Goal: Task Accomplishment & Management: Complete application form

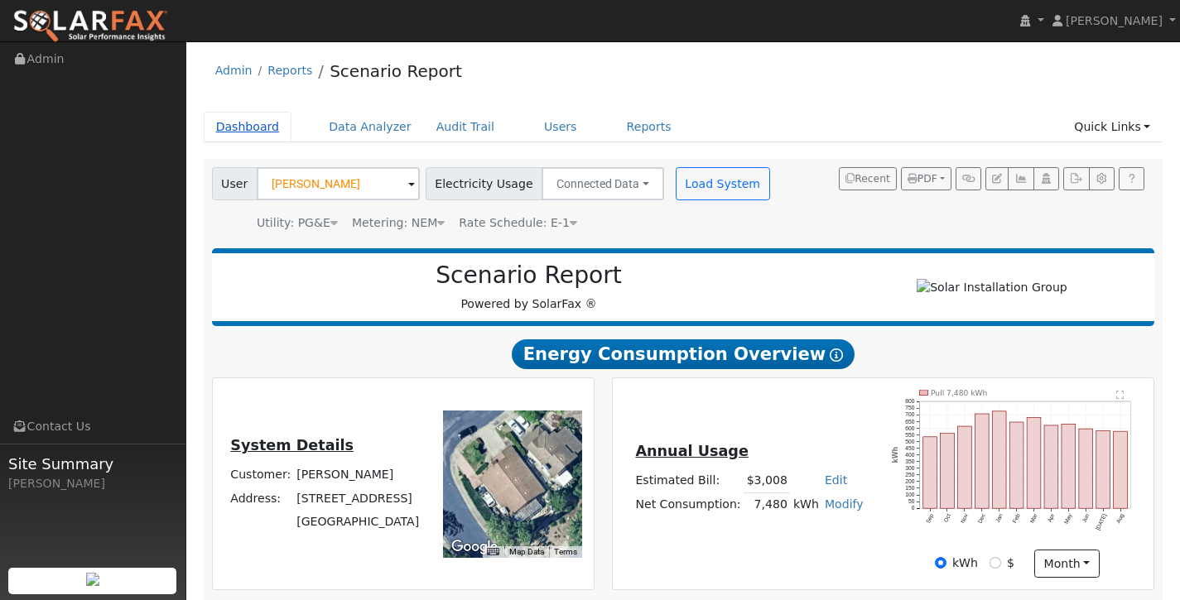
click at [245, 123] on link "Dashboard" at bounding box center [248, 127] width 89 height 31
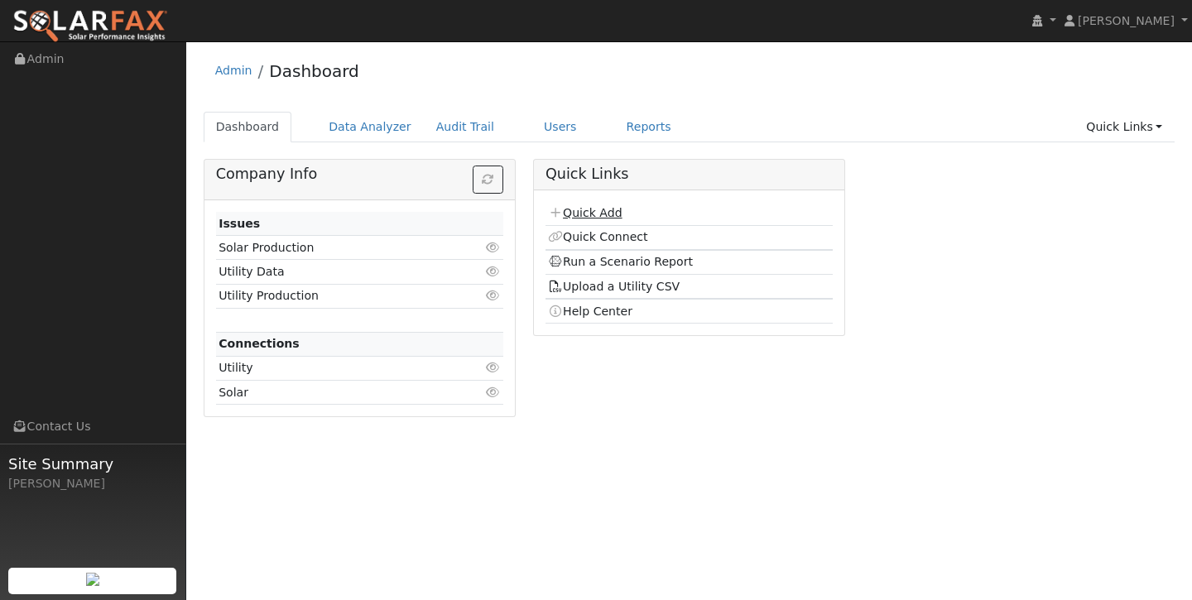
click at [590, 214] on link "Quick Add" at bounding box center [585, 212] width 74 height 13
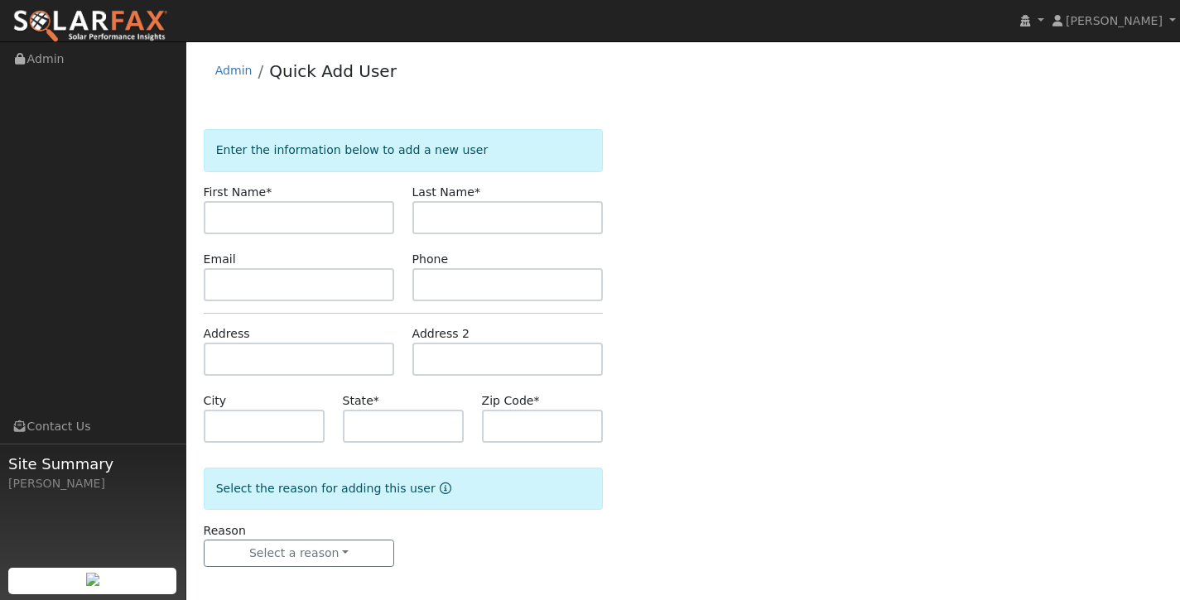
click at [316, 217] on input "text" at bounding box center [299, 217] width 191 height 33
type input "1"
type input "Manuel"
click at [563, 222] on input "text" at bounding box center [507, 217] width 191 height 33
type input "Galduroz"
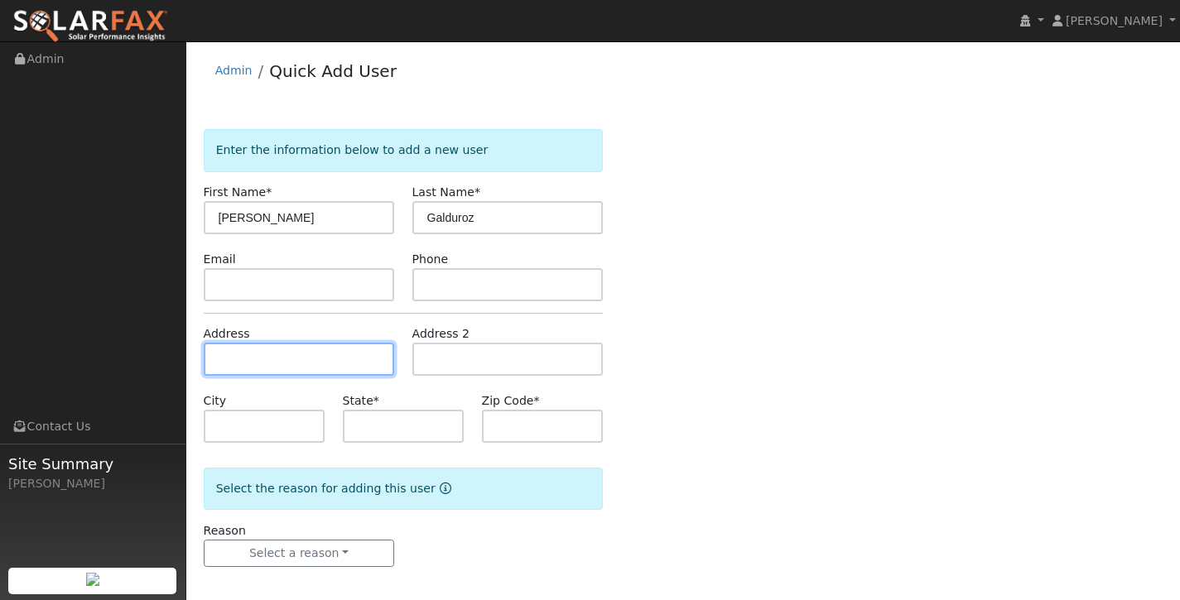
click at [281, 360] on input "text" at bounding box center [299, 359] width 191 height 33
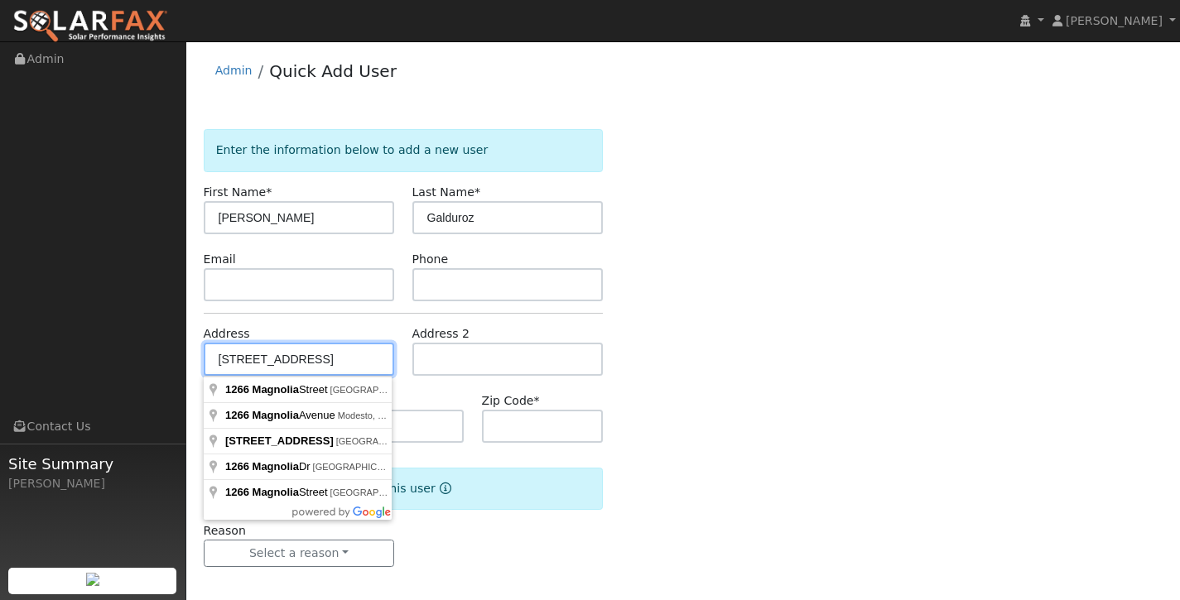
type input "1266 Magnolia Street"
type input "Oakdale"
type input "CA"
type input "95361"
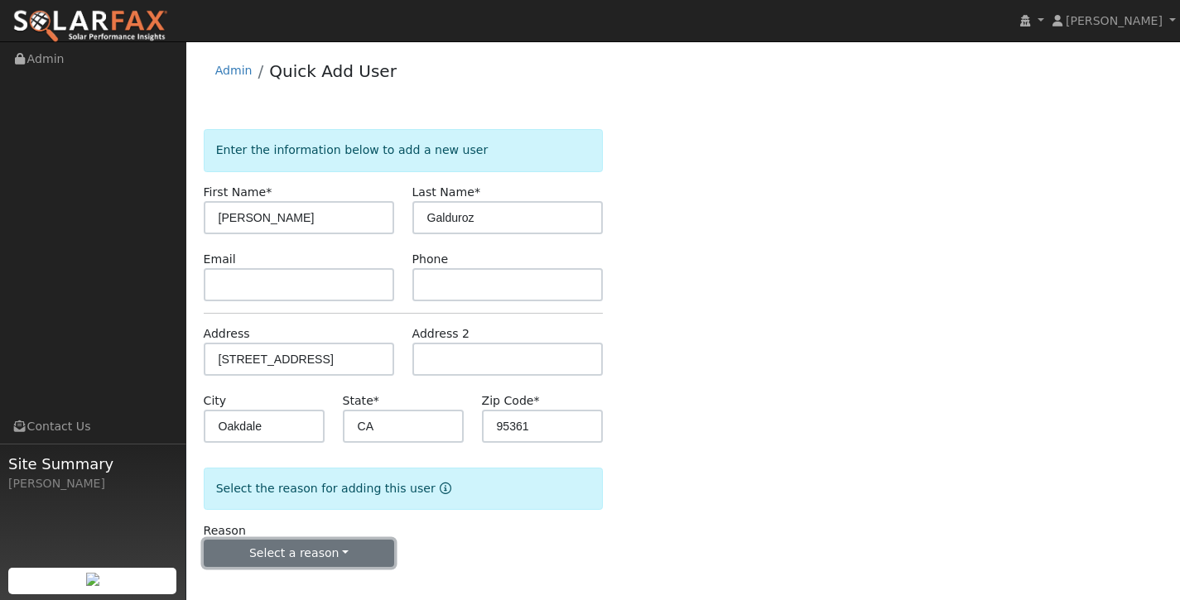
click at [350, 552] on button "Select a reason" at bounding box center [299, 554] width 191 height 28
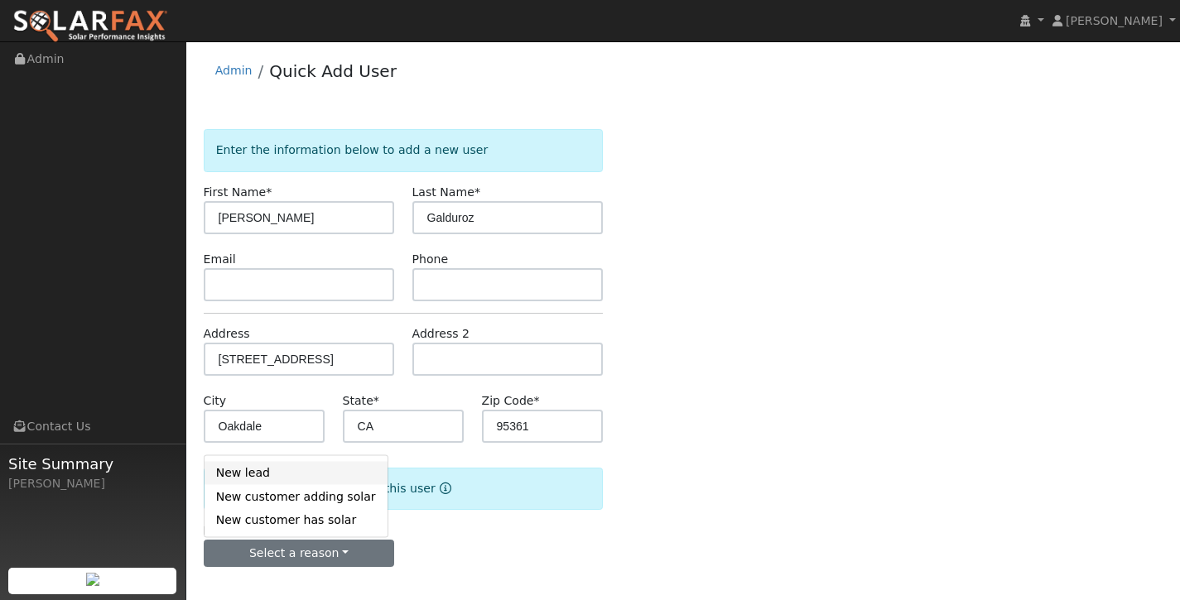
click at [314, 470] on link "New lead" at bounding box center [296, 472] width 183 height 23
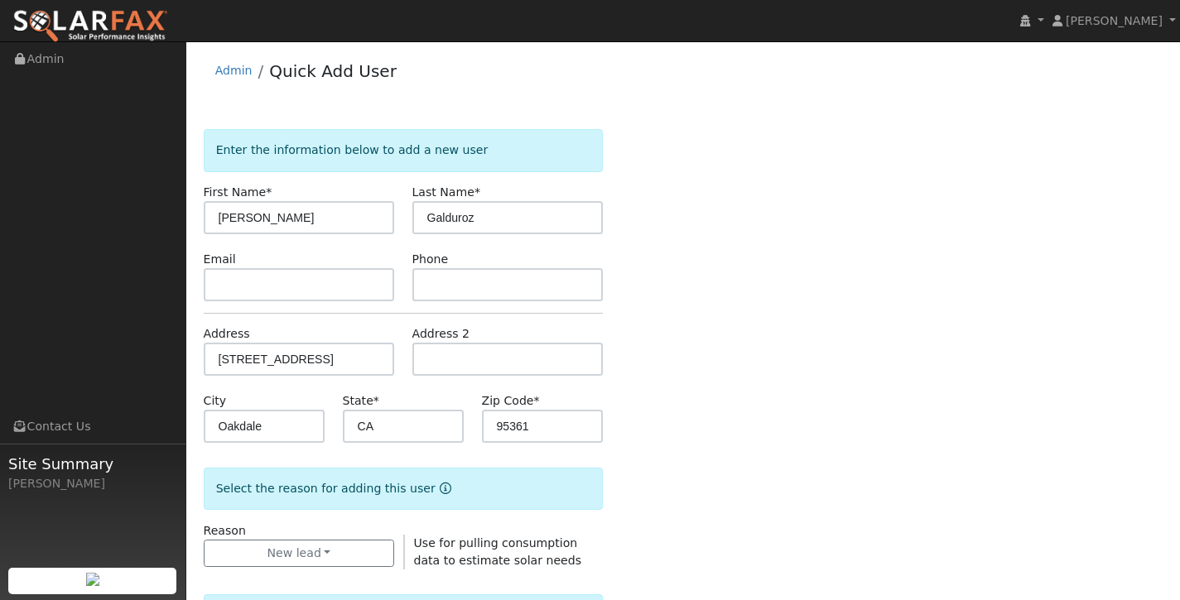
scroll to position [483, 0]
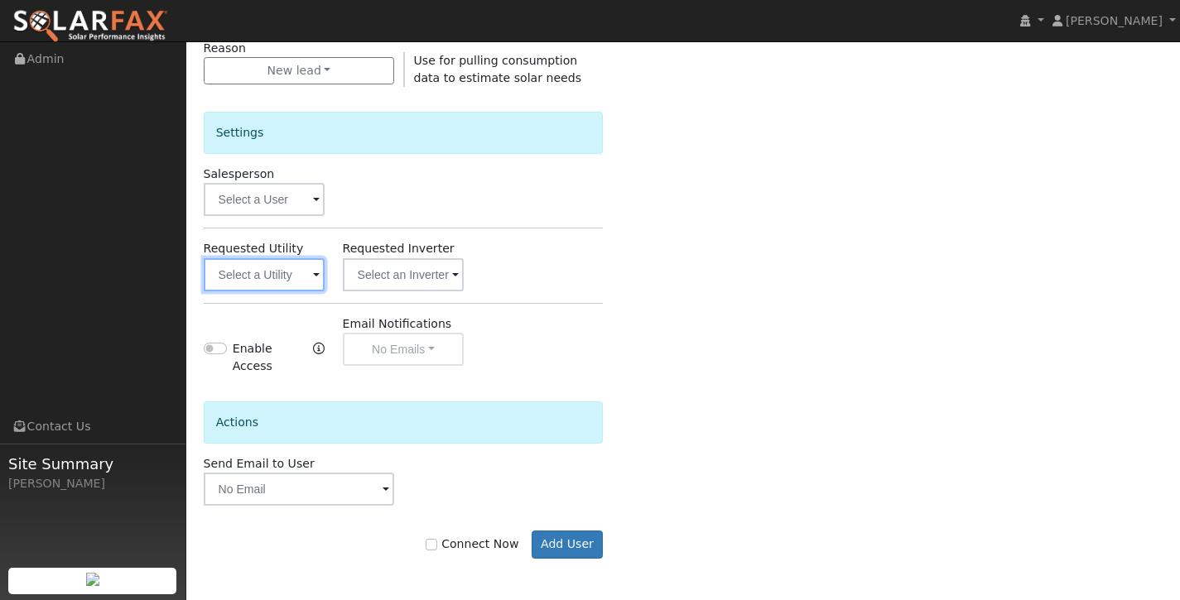
click at [303, 269] on input "text" at bounding box center [265, 274] width 122 height 33
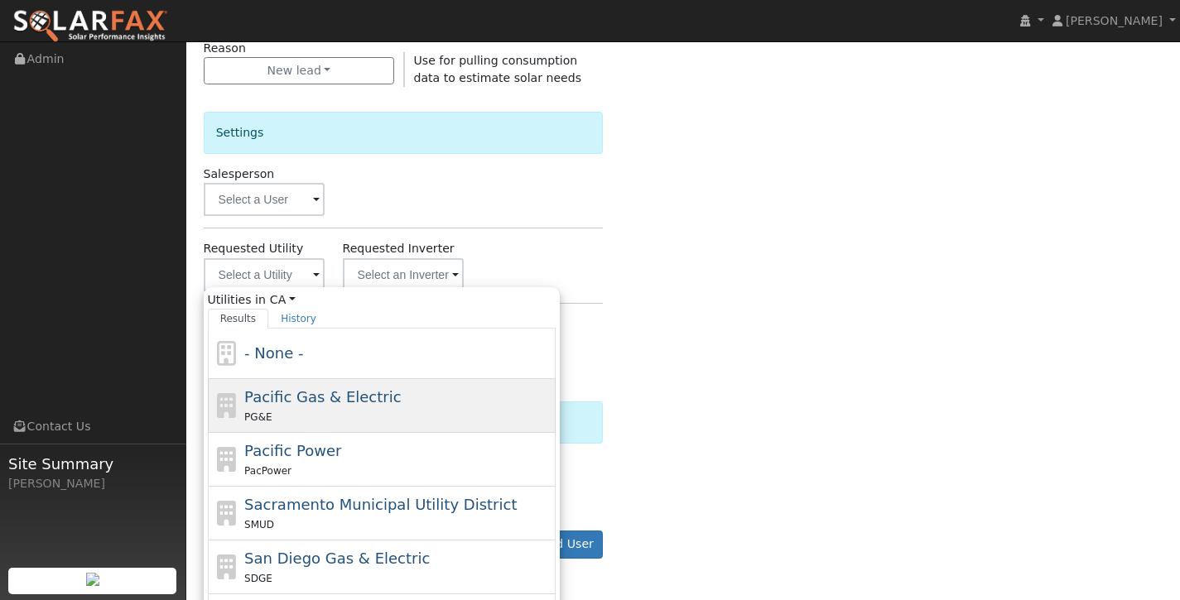
click at [323, 406] on div "Pacific Gas & Electric PG&E" at bounding box center [397, 406] width 307 height 40
type input "Pacific Gas & Electric"
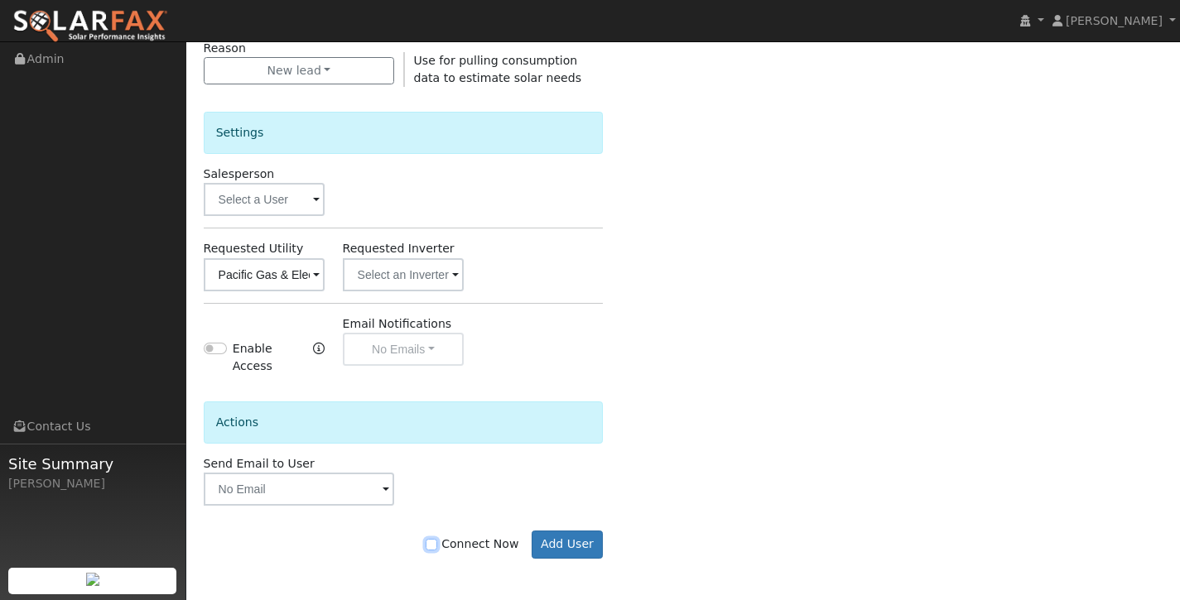
click at [437, 549] on input "Connect Now" at bounding box center [432, 545] width 12 height 12
checkbox input "true"
click at [573, 542] on button "Add User" at bounding box center [568, 545] width 72 height 28
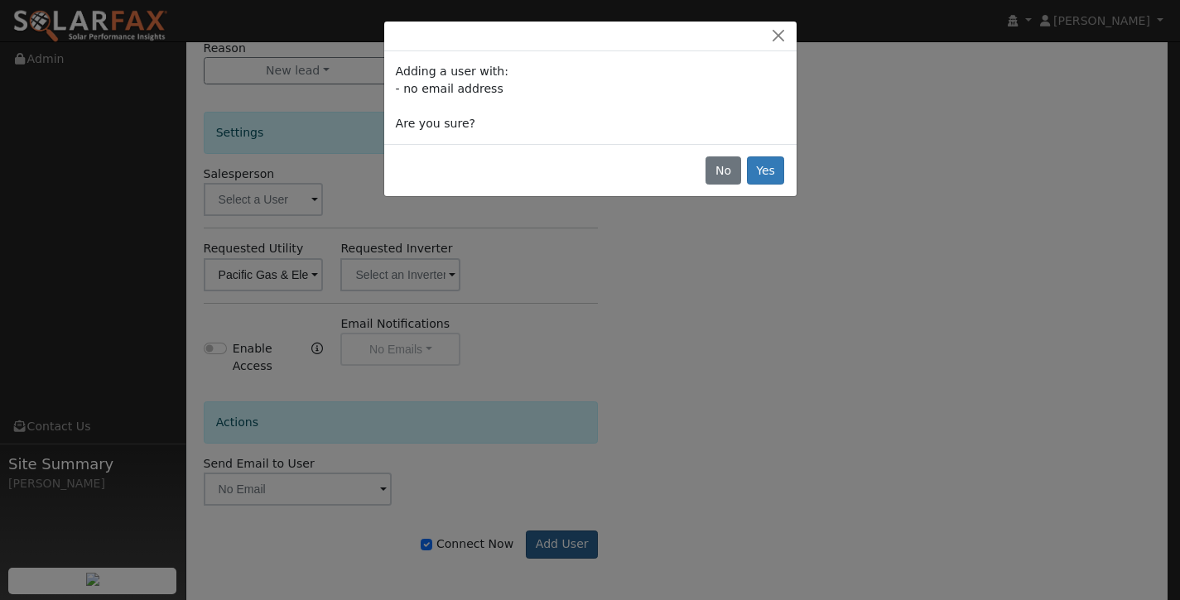
scroll to position [472, 0]
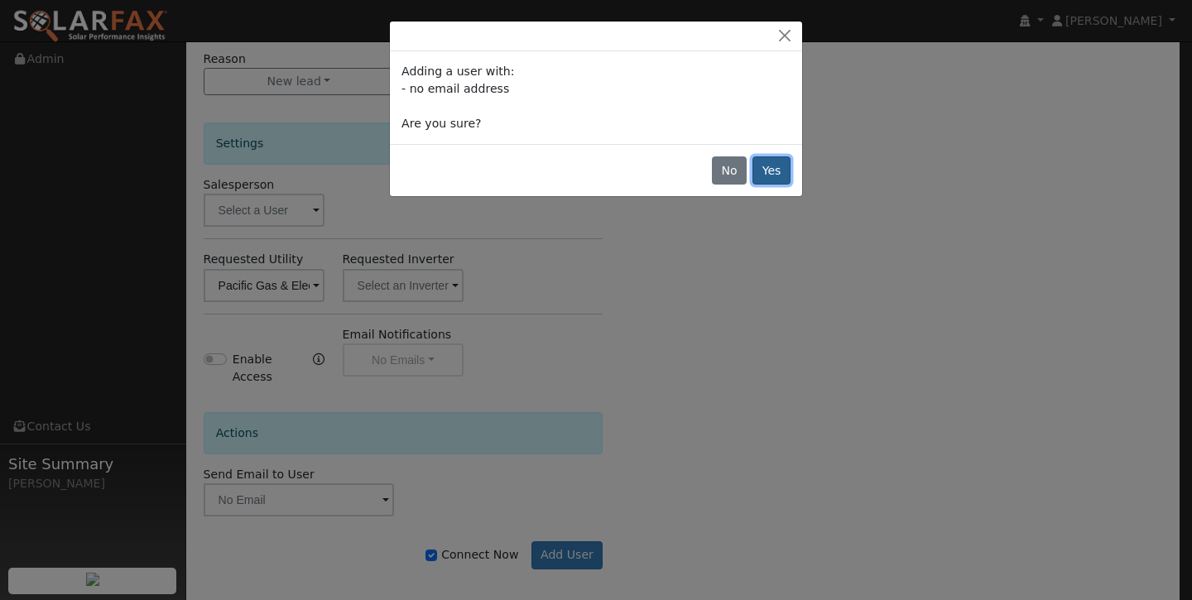
click at [782, 170] on button "Yes" at bounding box center [772, 171] width 38 height 28
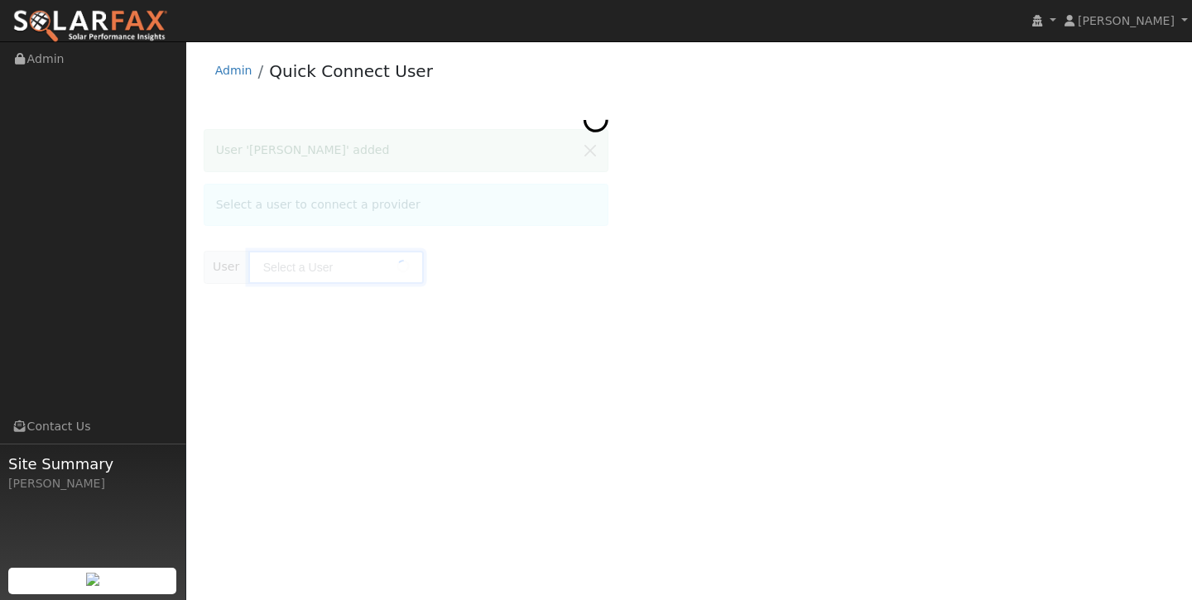
type input "[PERSON_NAME]"
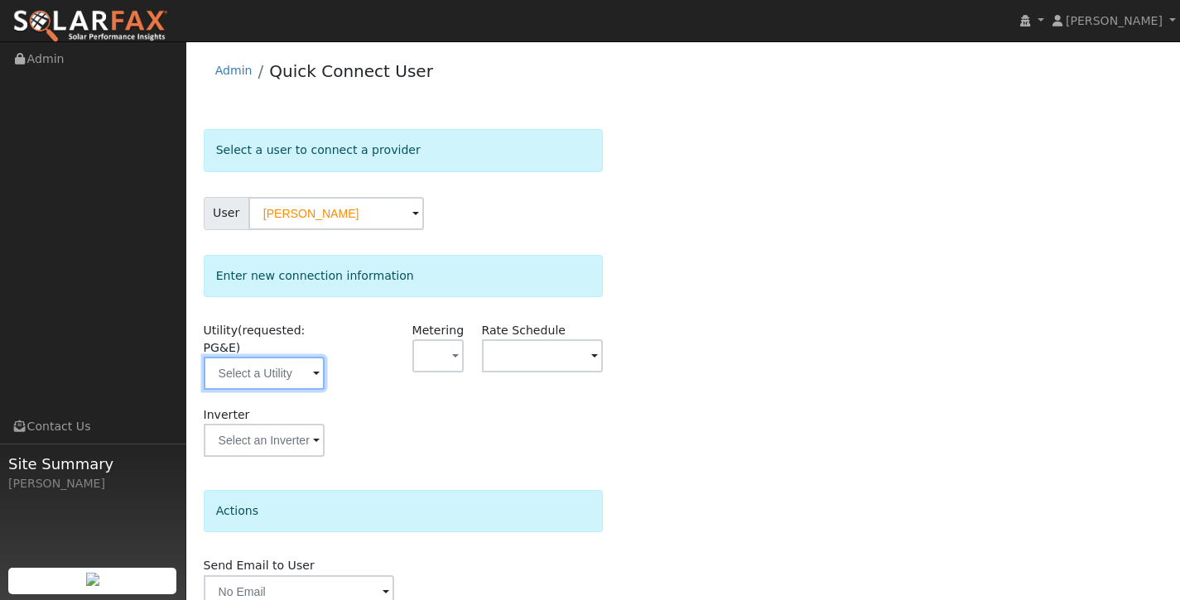
click at [293, 373] on input "text" at bounding box center [265, 373] width 122 height 33
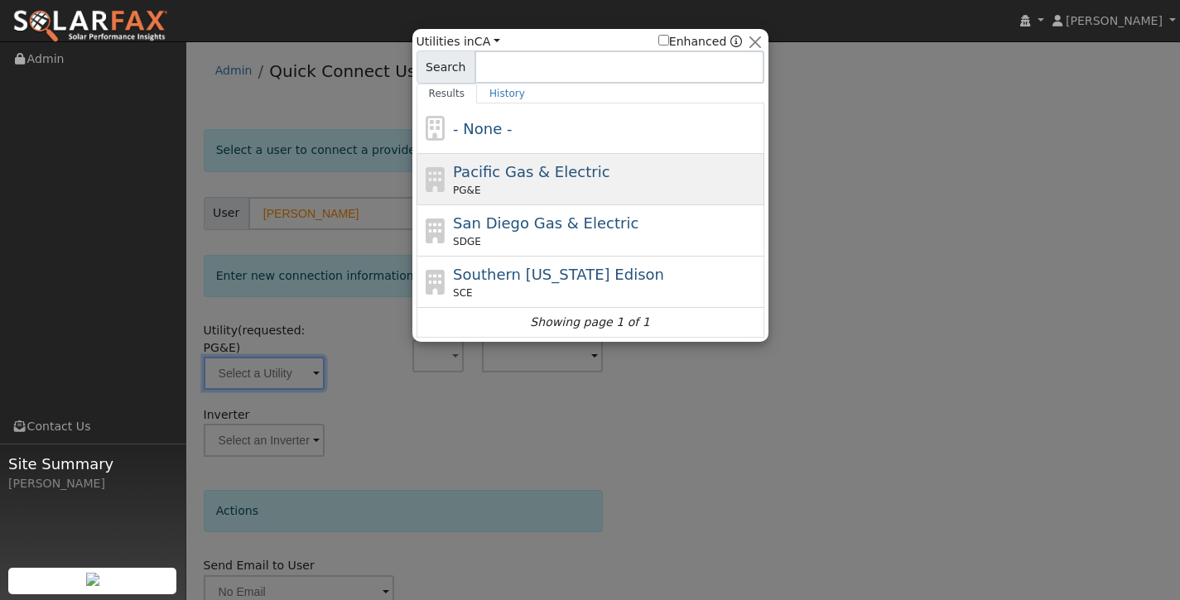
click at [528, 190] on div "PG&E" at bounding box center [606, 190] width 307 height 15
type input "PG&E"
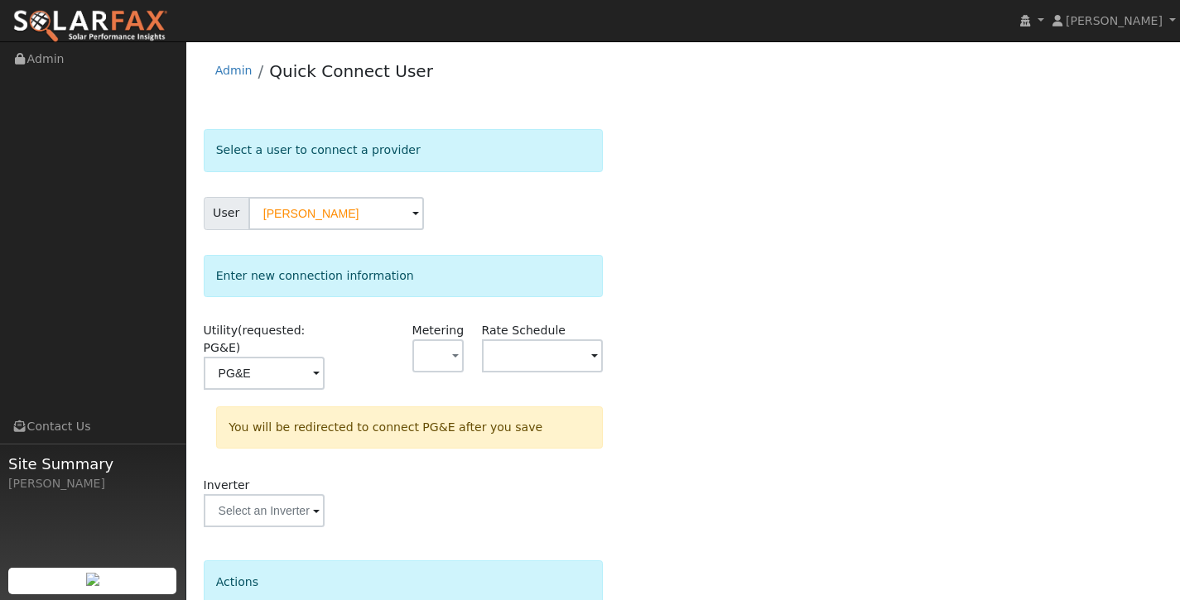
scroll to position [147, 0]
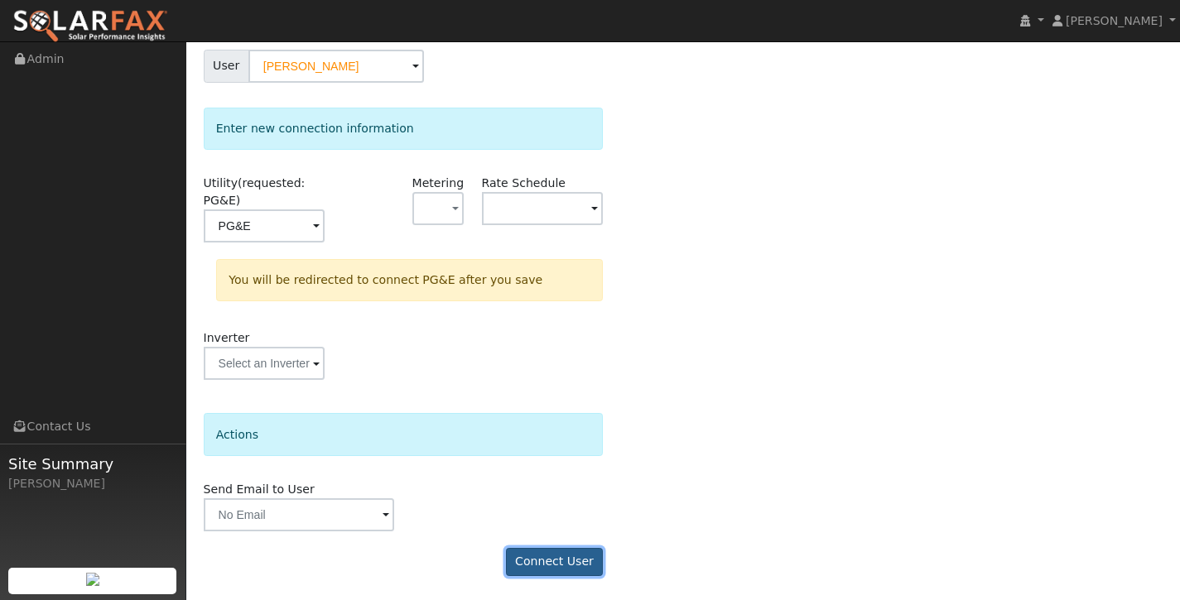
click at [538, 569] on button "Connect User" at bounding box center [555, 562] width 98 height 28
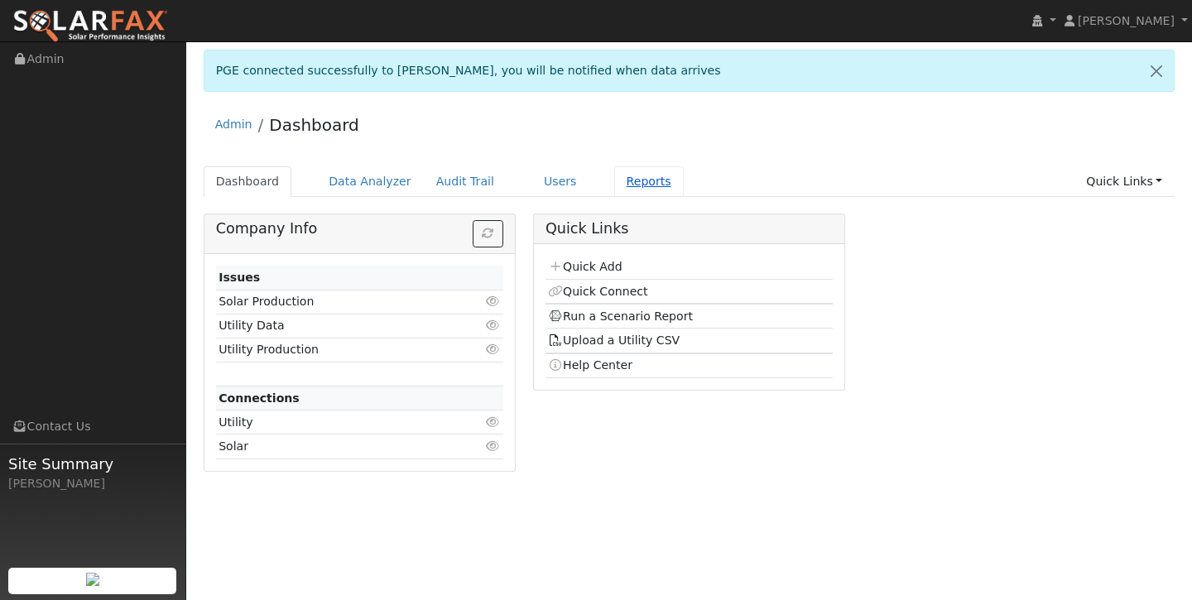
click at [637, 186] on link "Reports" at bounding box center [649, 181] width 70 height 31
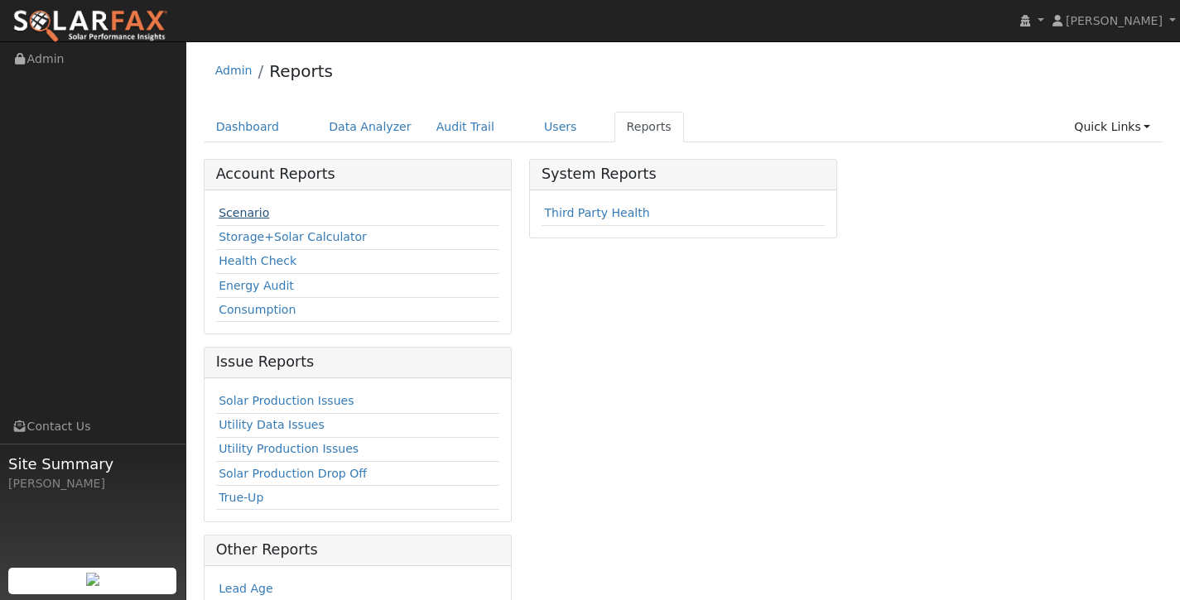
click at [263, 213] on link "Scenario" at bounding box center [244, 212] width 51 height 13
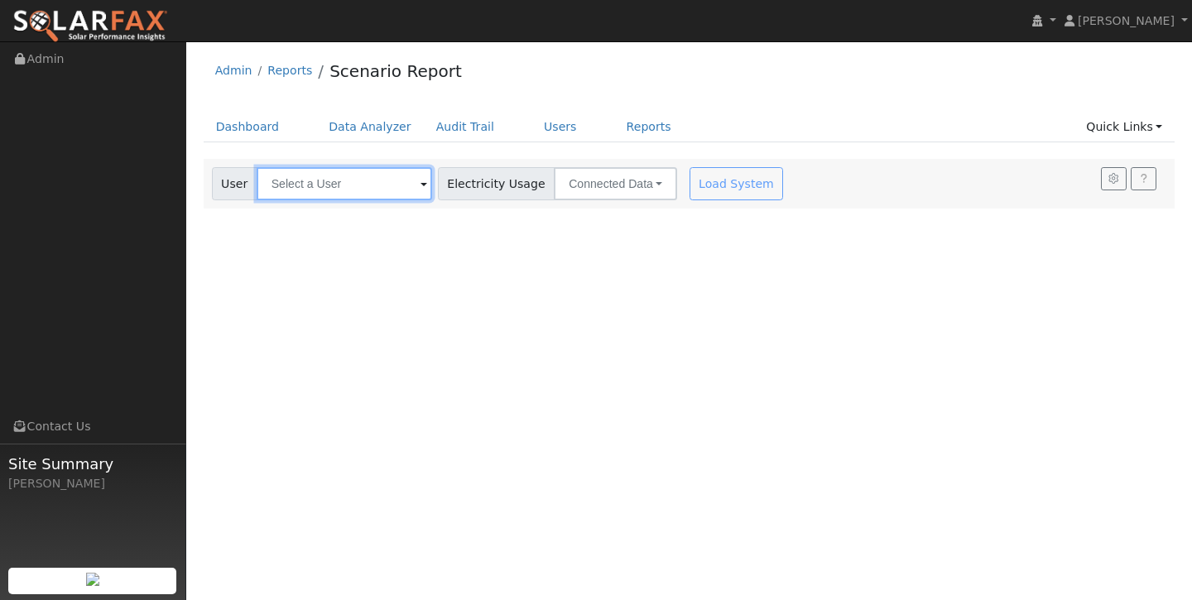
click at [360, 173] on input "text" at bounding box center [345, 183] width 176 height 33
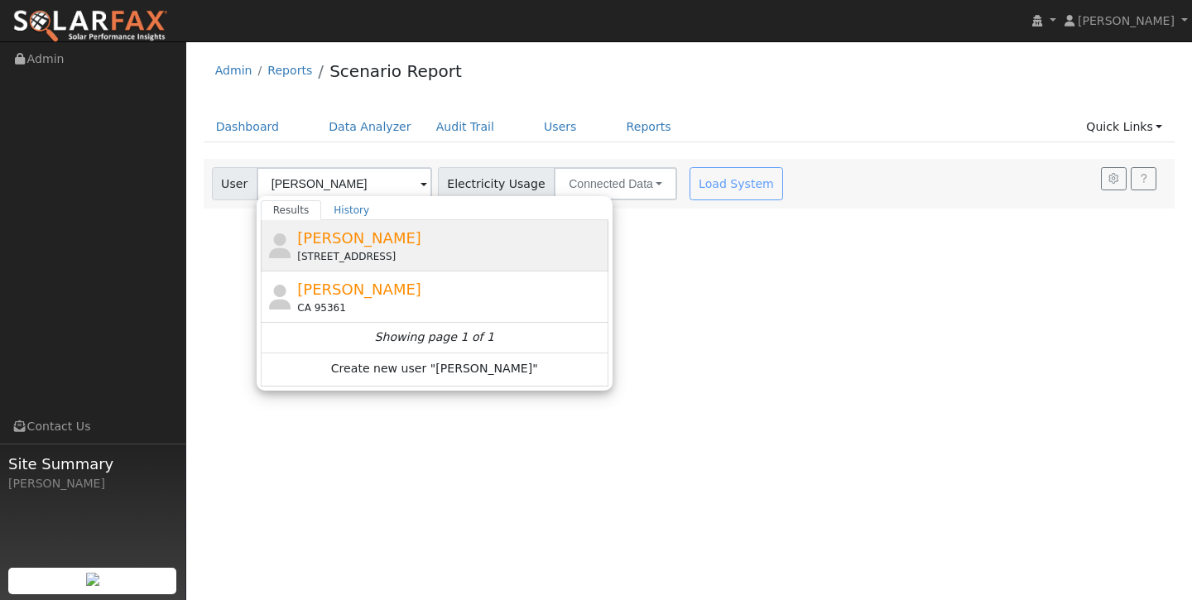
click at [395, 239] on span "[PERSON_NAME]" at bounding box center [359, 237] width 124 height 17
type input "[PERSON_NAME]"
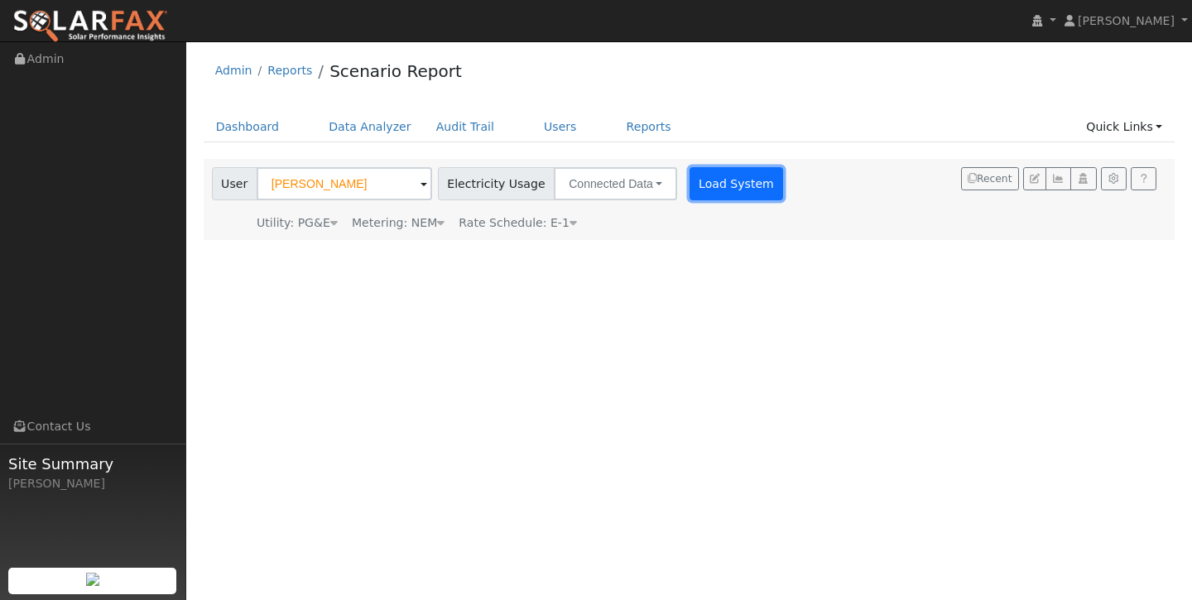
click at [715, 185] on button "Load System" at bounding box center [737, 183] width 94 height 33
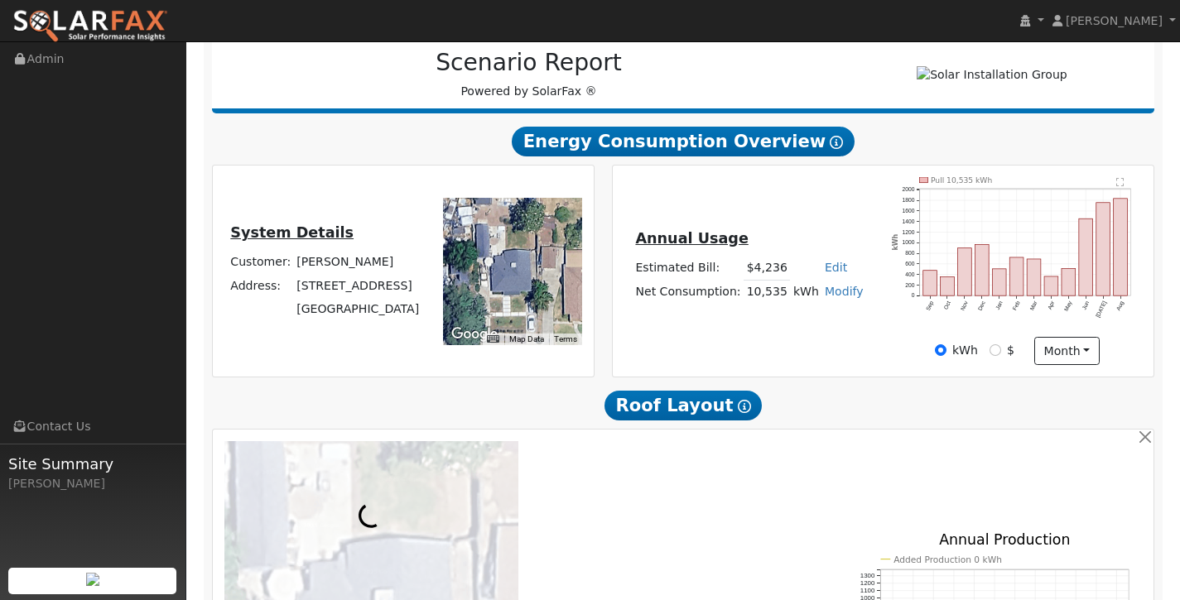
scroll to position [261, 0]
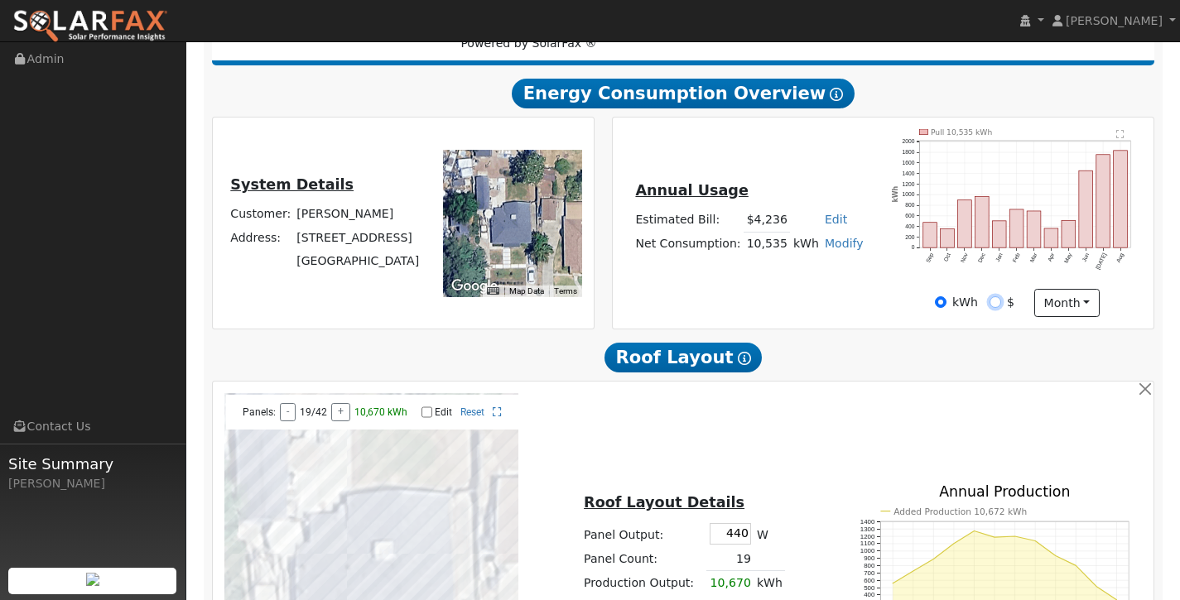
click at [994, 308] on input "$" at bounding box center [996, 302] width 12 height 12
radio input "true"
radio input "false"
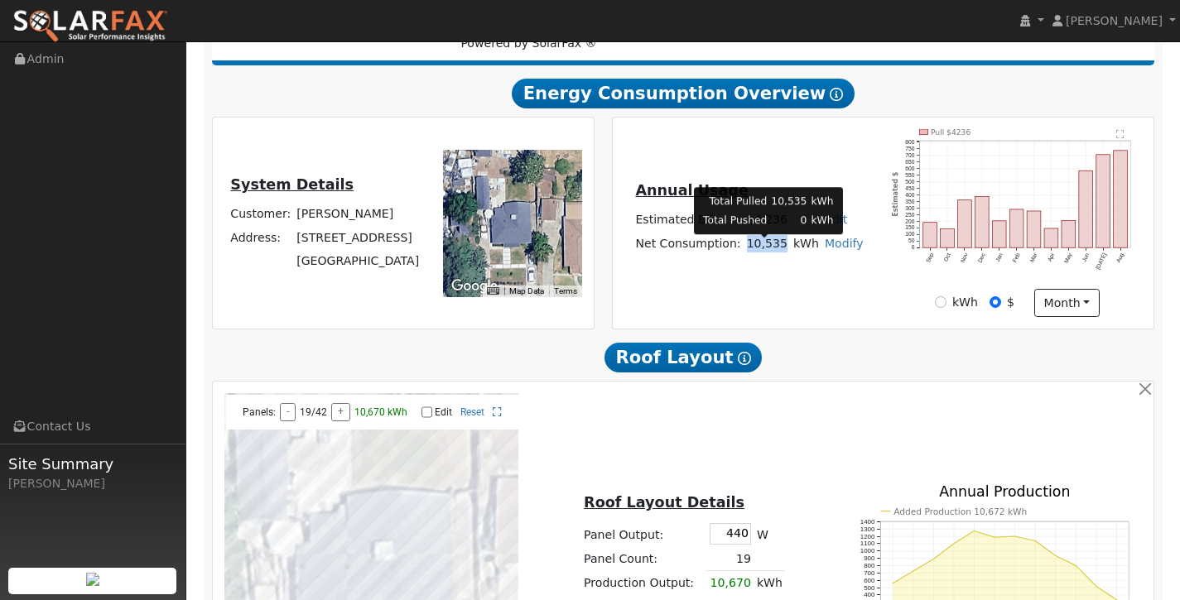
drag, startPoint x: 749, startPoint y: 249, endPoint x: 786, endPoint y: 250, distance: 37.3
click at [786, 250] on td "10,535" at bounding box center [767, 244] width 46 height 24
copy td "10,535"
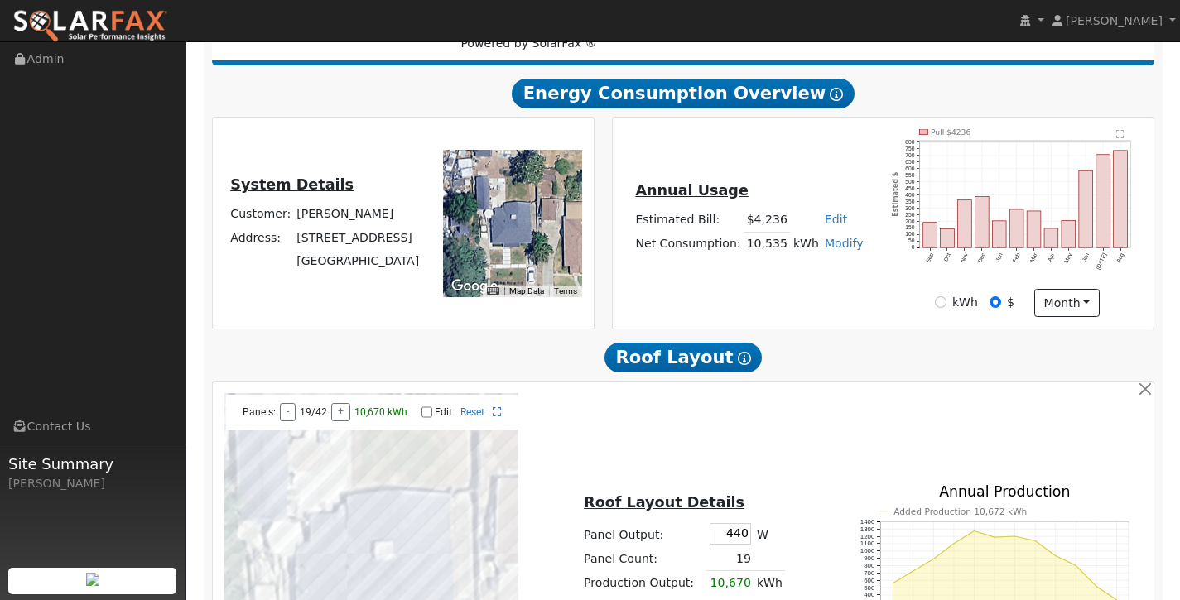
click at [811, 303] on div "Annual Usage Estimated Bill: $4,236 Edit Estimated Bill $ Annual Net Consumptio…" at bounding box center [883, 223] width 536 height 188
